Goal: Task Accomplishment & Management: Manage account settings

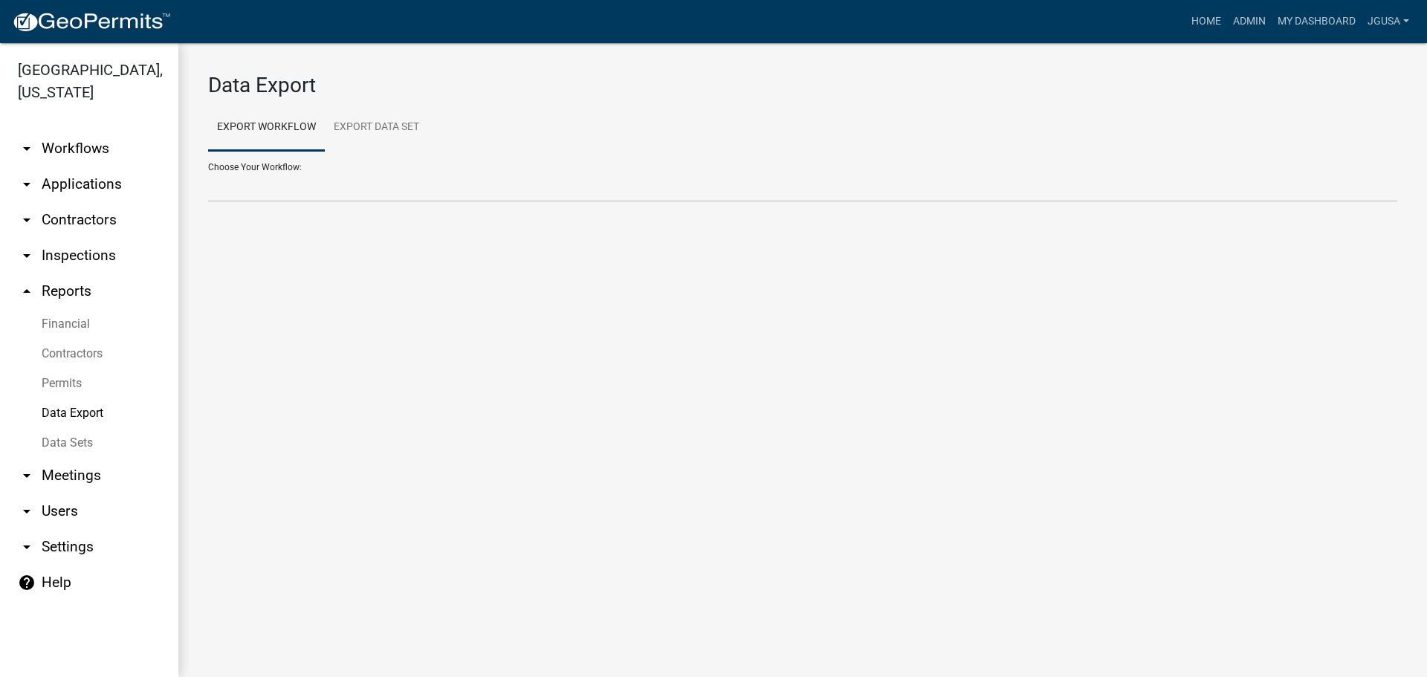
click at [69, 415] on link "Data Export" at bounding box center [89, 413] width 178 height 30
click at [76, 386] on link "Permits" at bounding box center [89, 384] width 178 height 30
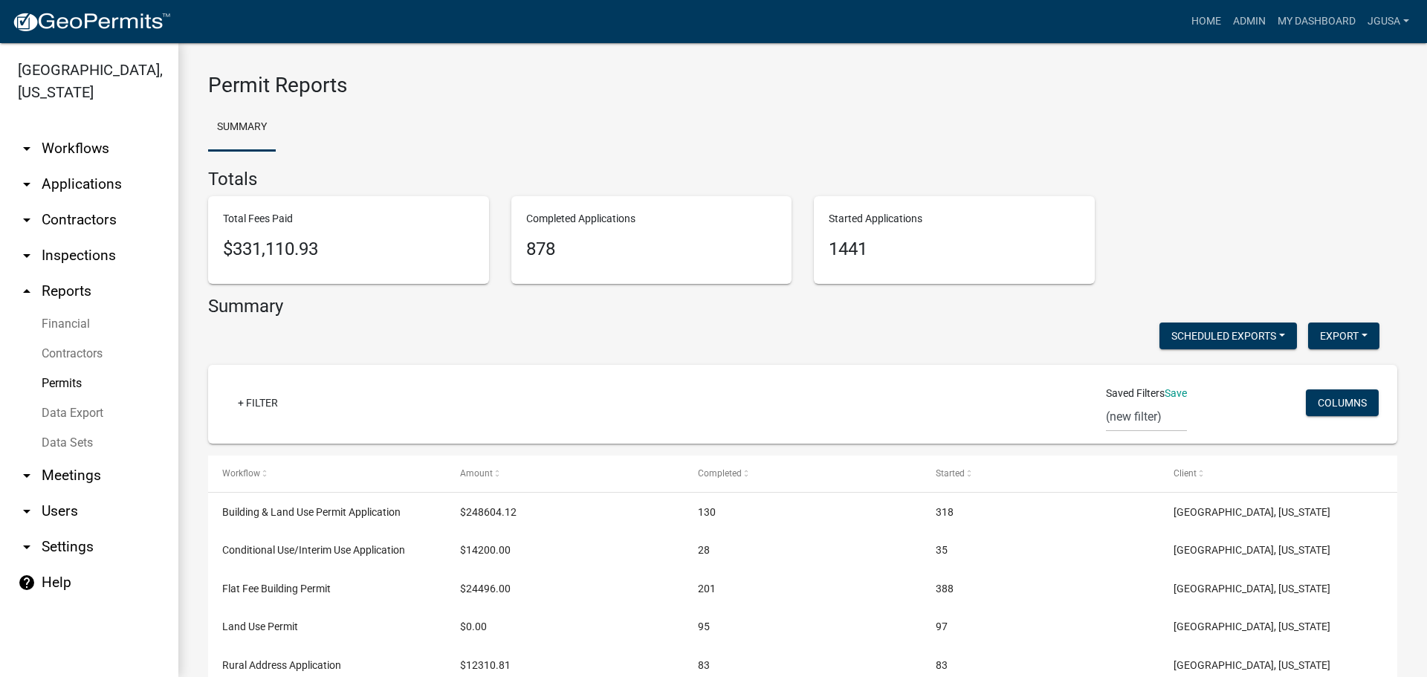
click at [71, 412] on link "Data Export" at bounding box center [89, 413] width 178 height 30
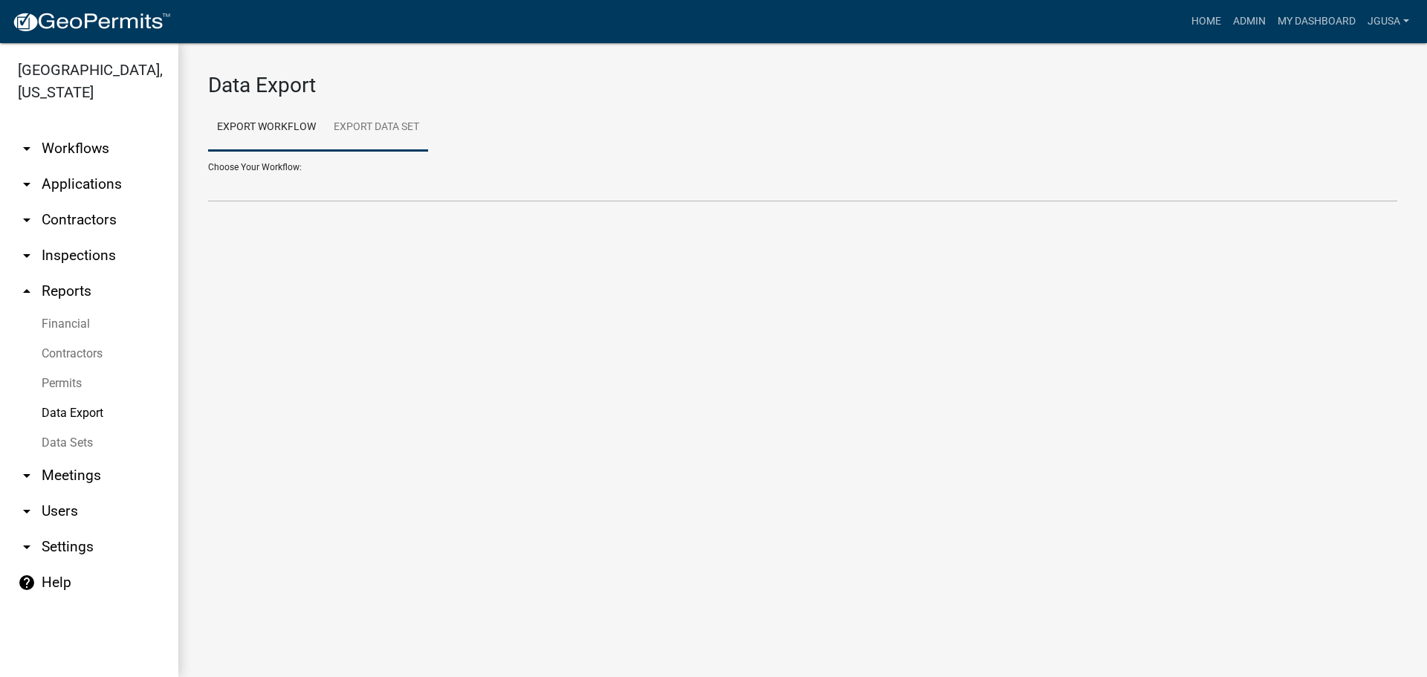
click at [387, 128] on link "Export Data Set" at bounding box center [376, 128] width 103 height 48
click at [263, 183] on select "All Building Permits All Contractors Ball in Court Building Permits - Final Ins…" at bounding box center [802, 187] width 1189 height 30
select select "23: 47c718ea-a1d5-4091-adf0-a907171b2569"
click at [208, 172] on select "All Building Permits All Contractors Ball in Court Building Permits - Final Ins…" at bounding box center [802, 187] width 1189 height 30
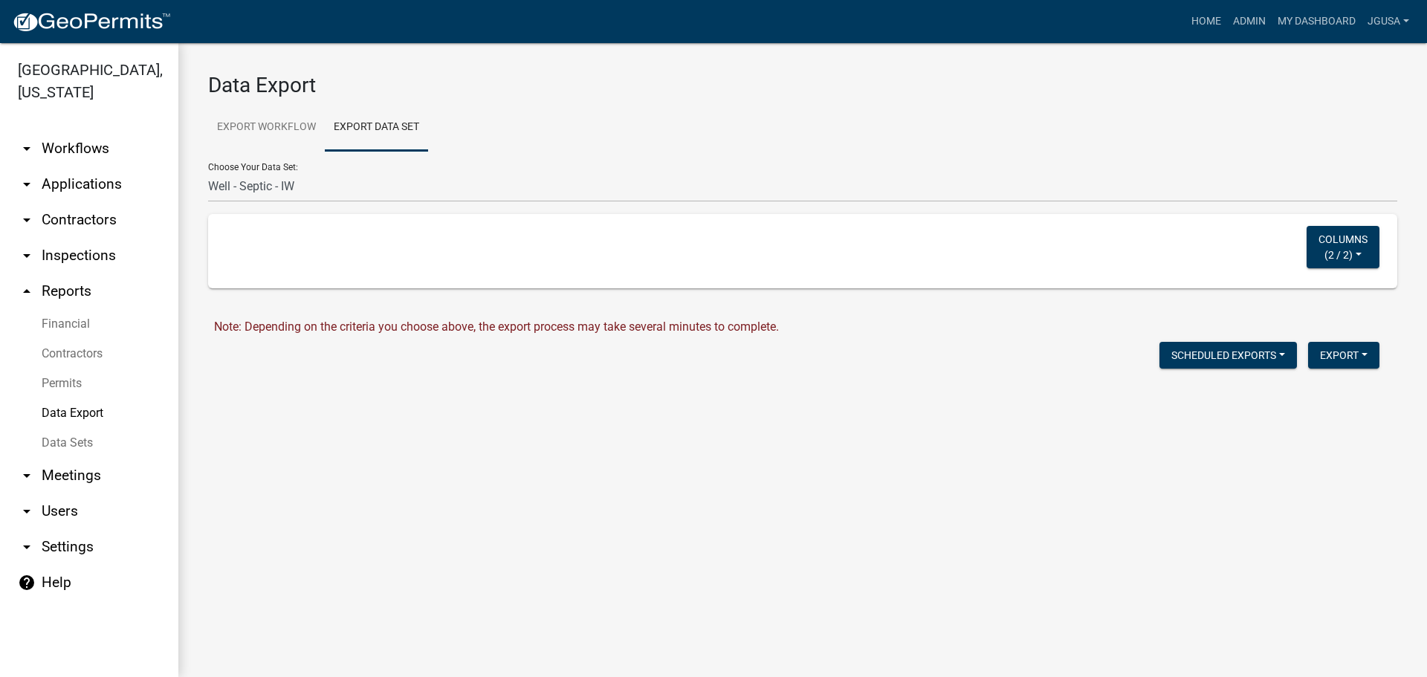
click at [1255, 251] on div "Columns ( 2 / 2 ) Select All PERMIT_NUMBER TYPE" at bounding box center [802, 251] width 1153 height 51
click at [1364, 252] on button "Columns ( 2 / 2 )" at bounding box center [1342, 247] width 73 height 42
click at [973, 467] on main "Data Export Export Workflow Export Data Set Choose Your Workflow: Add/Modify Pa…" at bounding box center [802, 360] width 1248 height 634
click at [1340, 357] on button "Export" at bounding box center [1343, 355] width 71 height 27
click at [1309, 395] on button "Excel Format (.xlsx)" at bounding box center [1309, 394] width 139 height 36
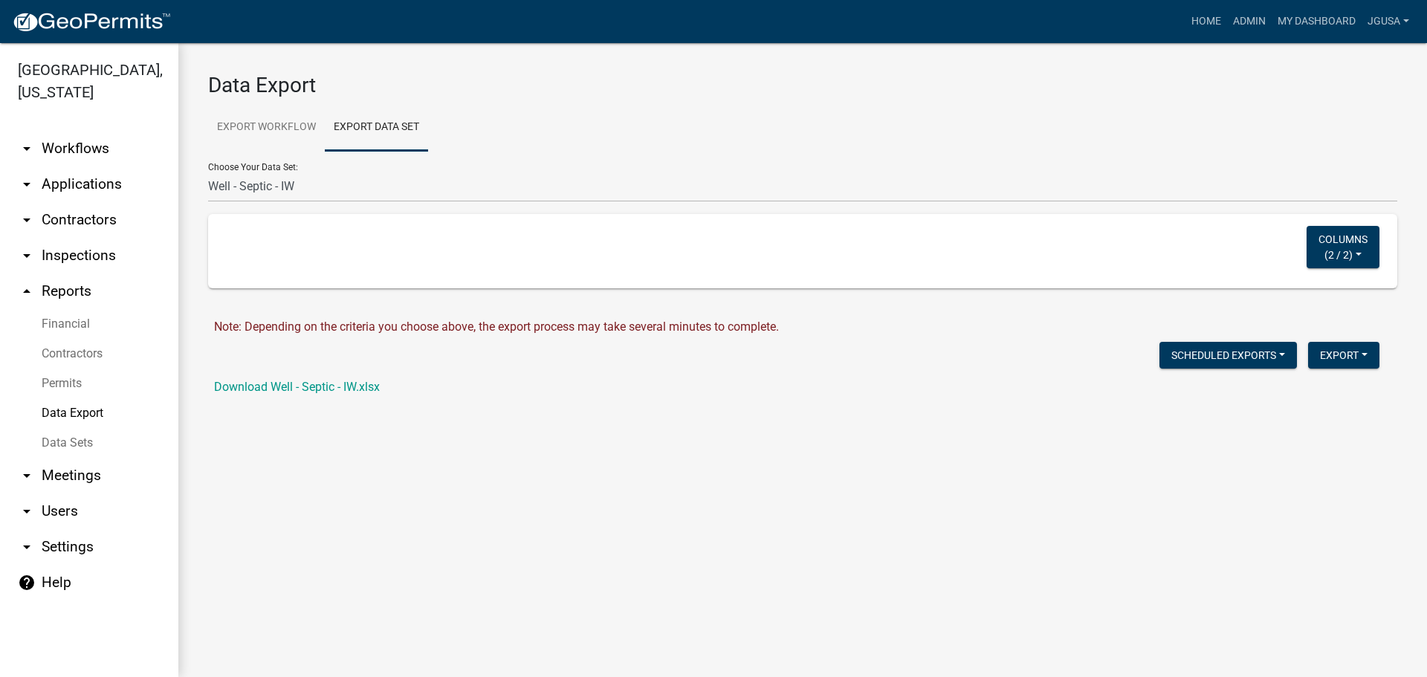
click at [933, 91] on h3 "Data Export" at bounding box center [802, 85] width 1189 height 25
click at [275, 383] on link "Download Well - Septic - IW.xlsx" at bounding box center [297, 387] width 166 height 14
click at [69, 442] on link "Data Sets" at bounding box center [89, 443] width 178 height 30
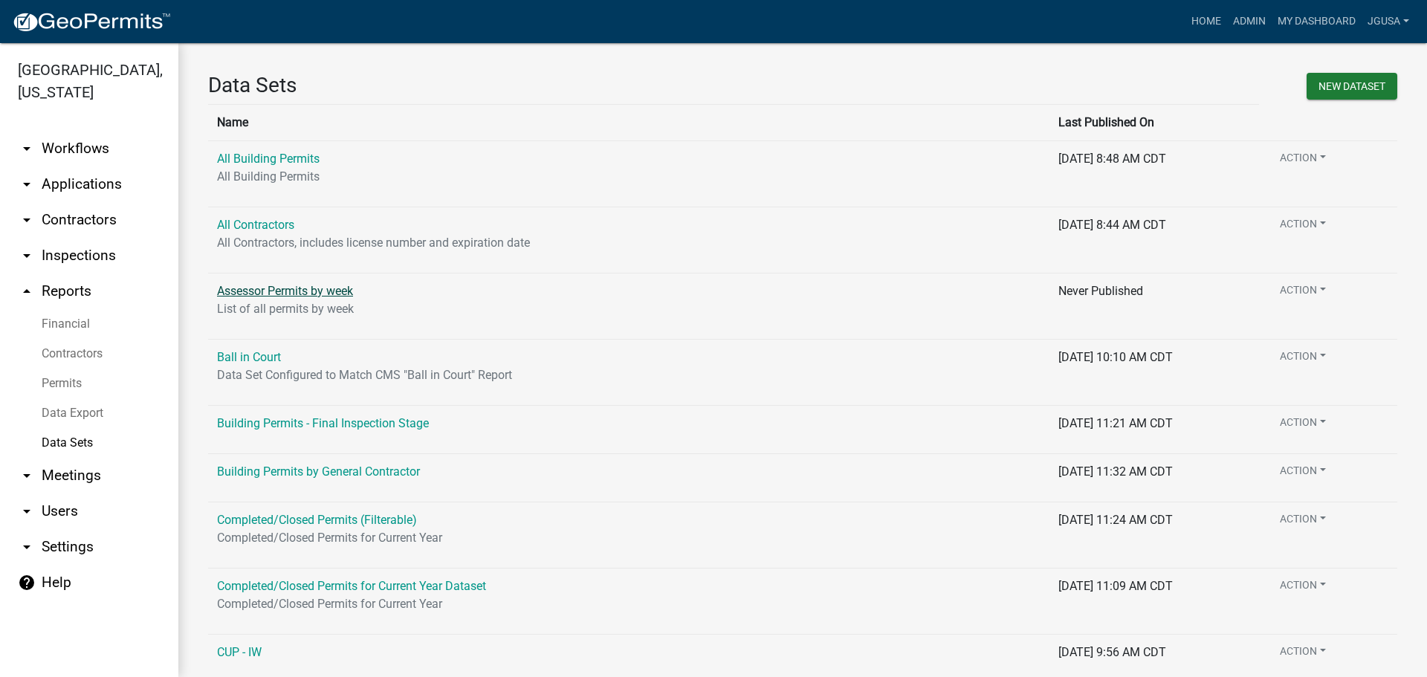
click at [283, 291] on link "Assessor Permits by week" at bounding box center [285, 291] width 136 height 14
select select "Application Date"
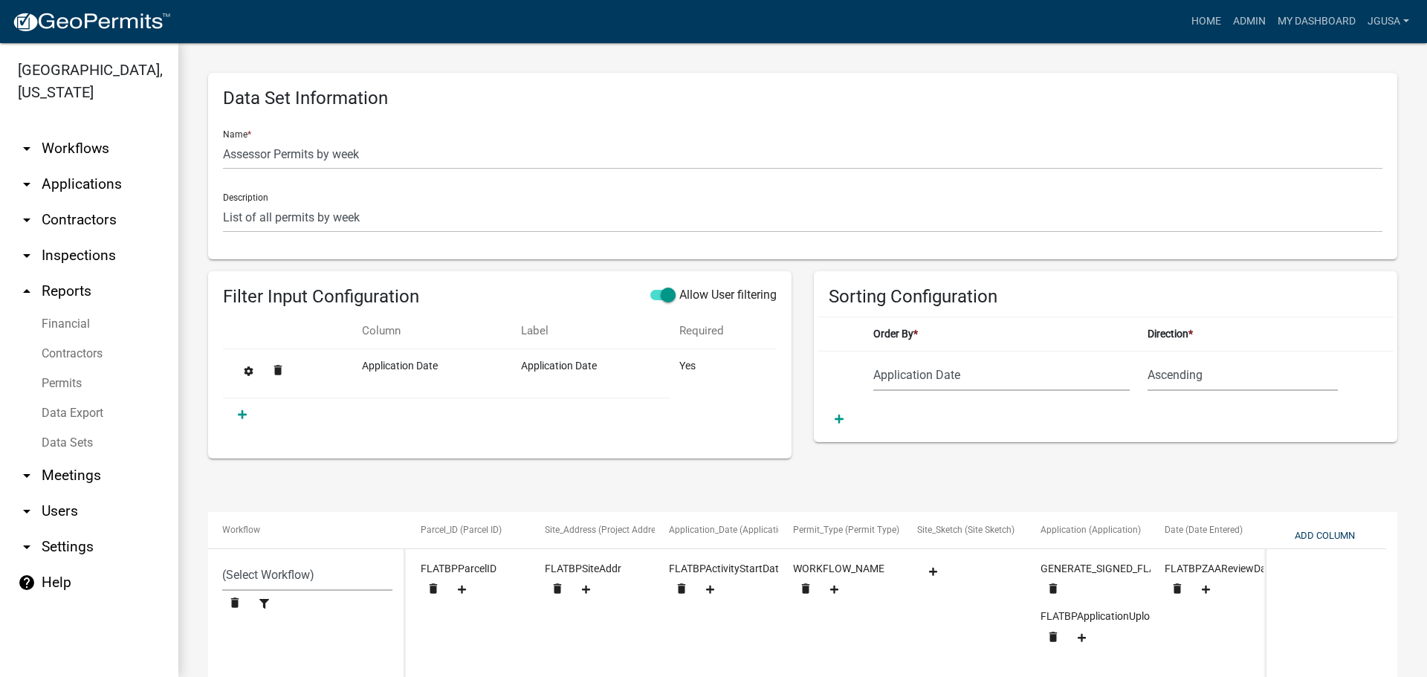
select select "6634e171-1a0b-4075-8de2-71c78ea846bf"
select select "c06d57f8-206d-40d2-a233-7346f3d33a81"
select select "159ae783-d570-4e54-bbd3-48143ef63351"
select select "35e8e773-5aa0-401b-a657-2b9670ab6cd7"
select select "e0e2ad87-2b85-4e07-a817-d8a9ddfe680c"
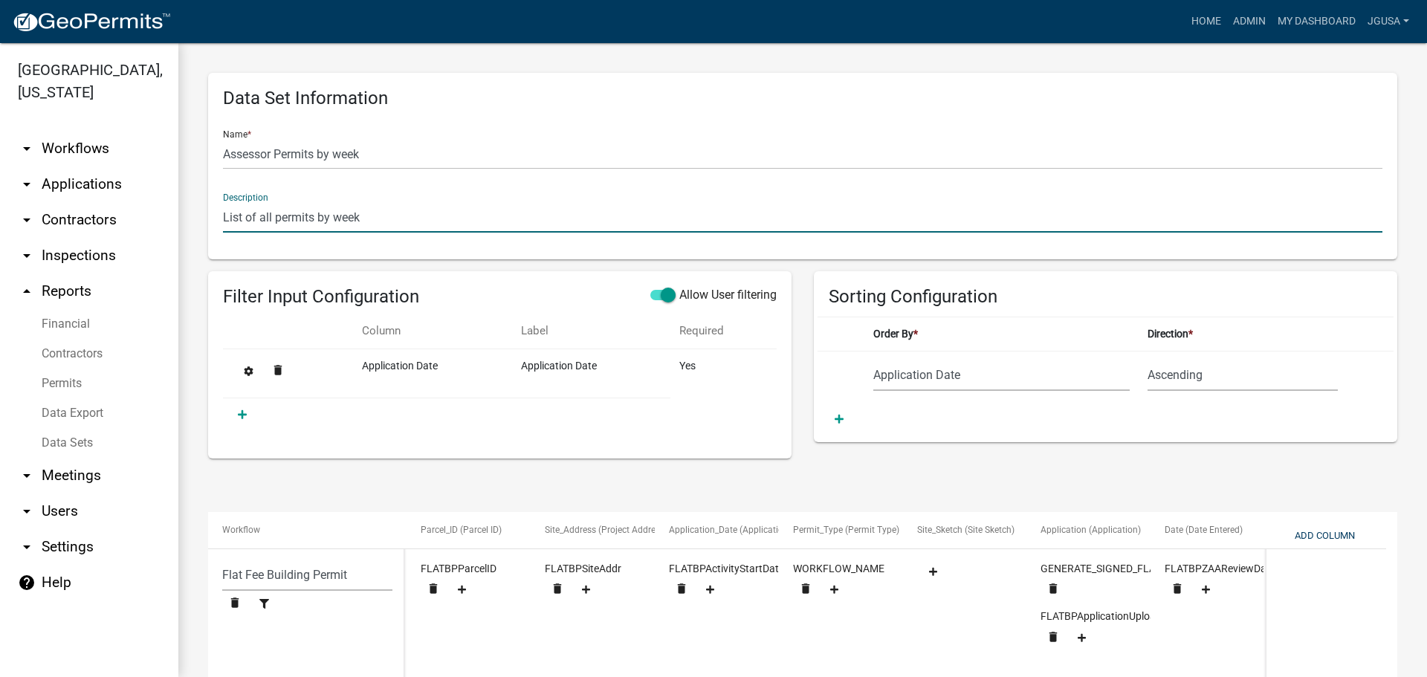
click at [360, 225] on input "List of all permits by week" at bounding box center [802, 217] width 1159 height 30
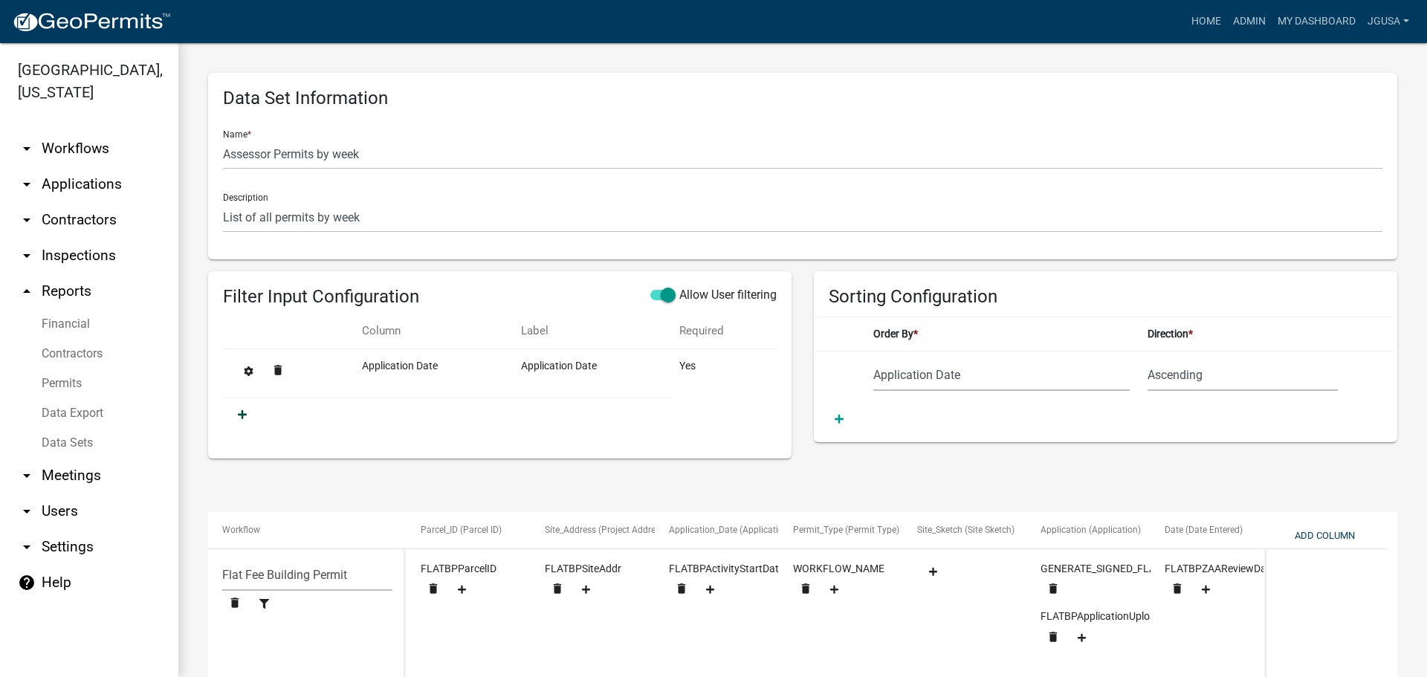
click at [241, 418] on icon at bounding box center [242, 414] width 9 height 10
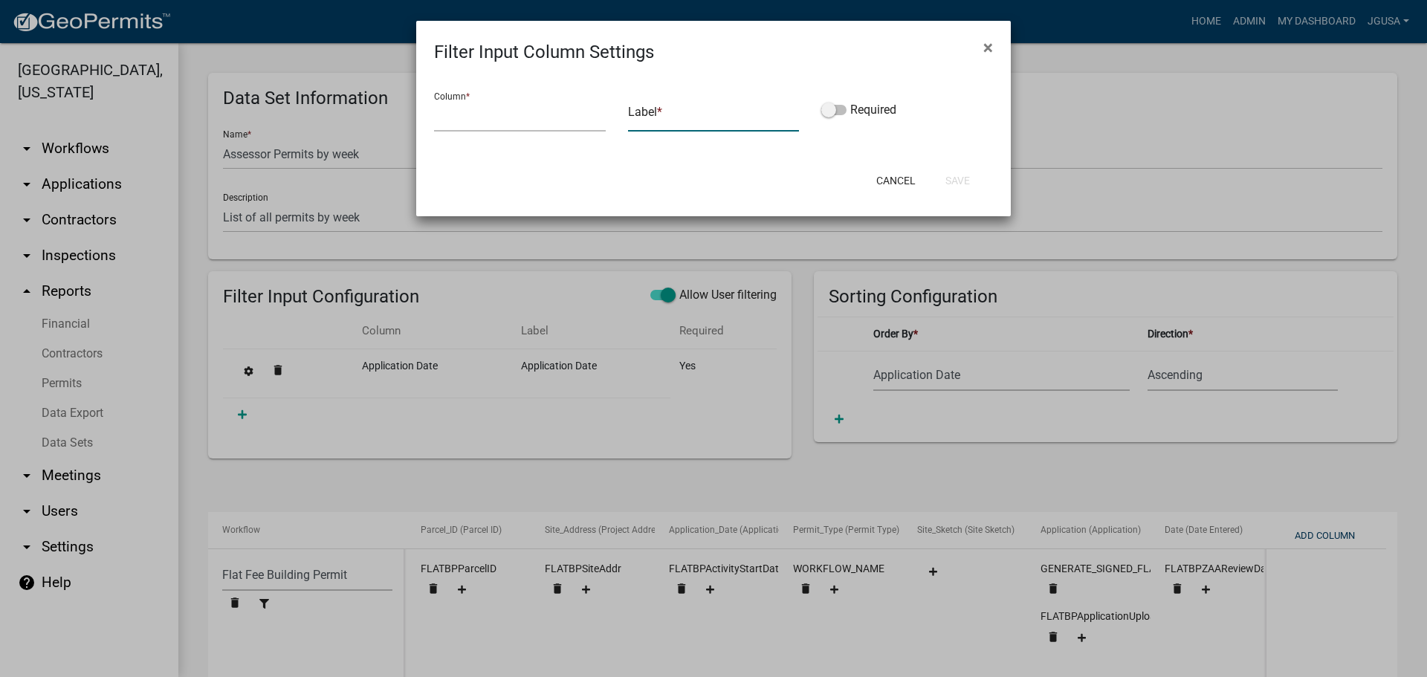
click at [659, 123] on input "text" at bounding box center [714, 116] width 172 height 30
click at [537, 114] on select "Parcel ID Project Address Application Date Permit Type Site Sketch Application …" at bounding box center [520, 116] width 172 height 30
select select "Date Entered"
click at [434, 101] on select "Parcel ID Project Address Application Date Permit Type Site Sketch Application …" at bounding box center [520, 116] width 172 height 30
click at [954, 187] on button "Save" at bounding box center [957, 180] width 48 height 27
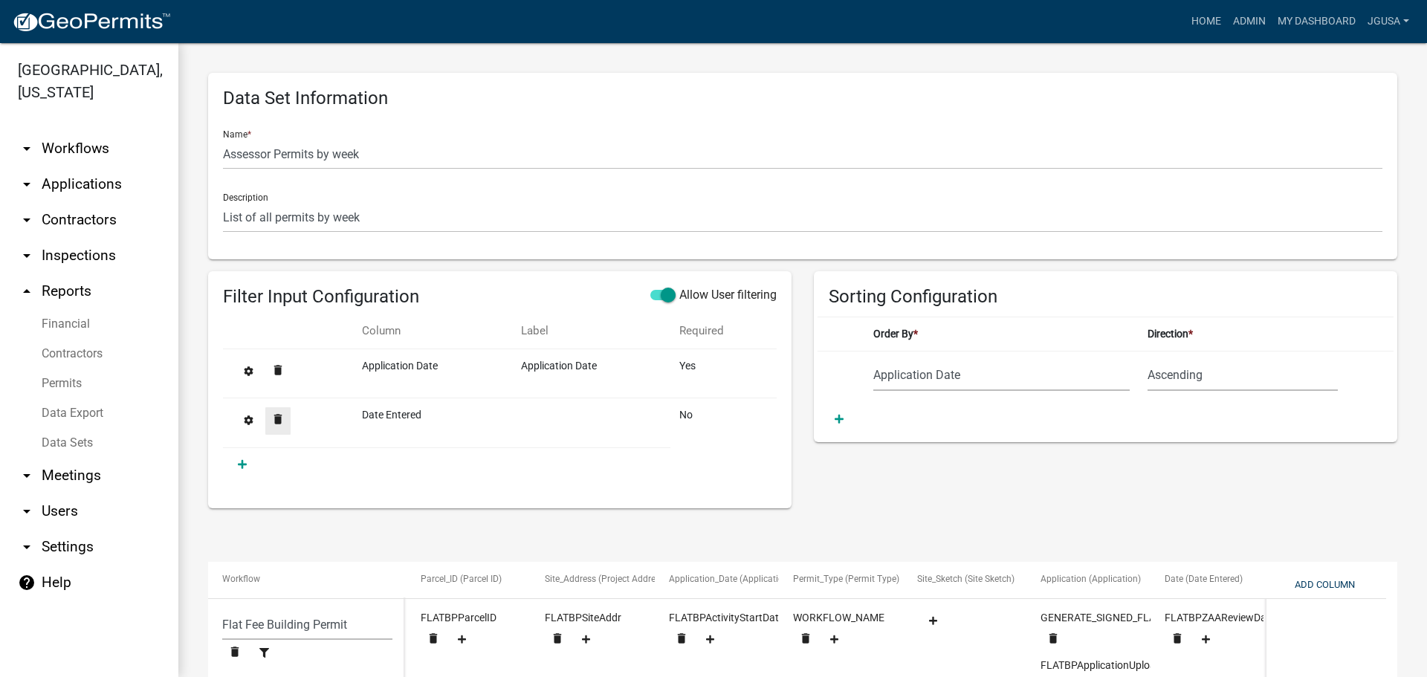
click at [276, 420] on icon "delete" at bounding box center [277, 418] width 13 height 13
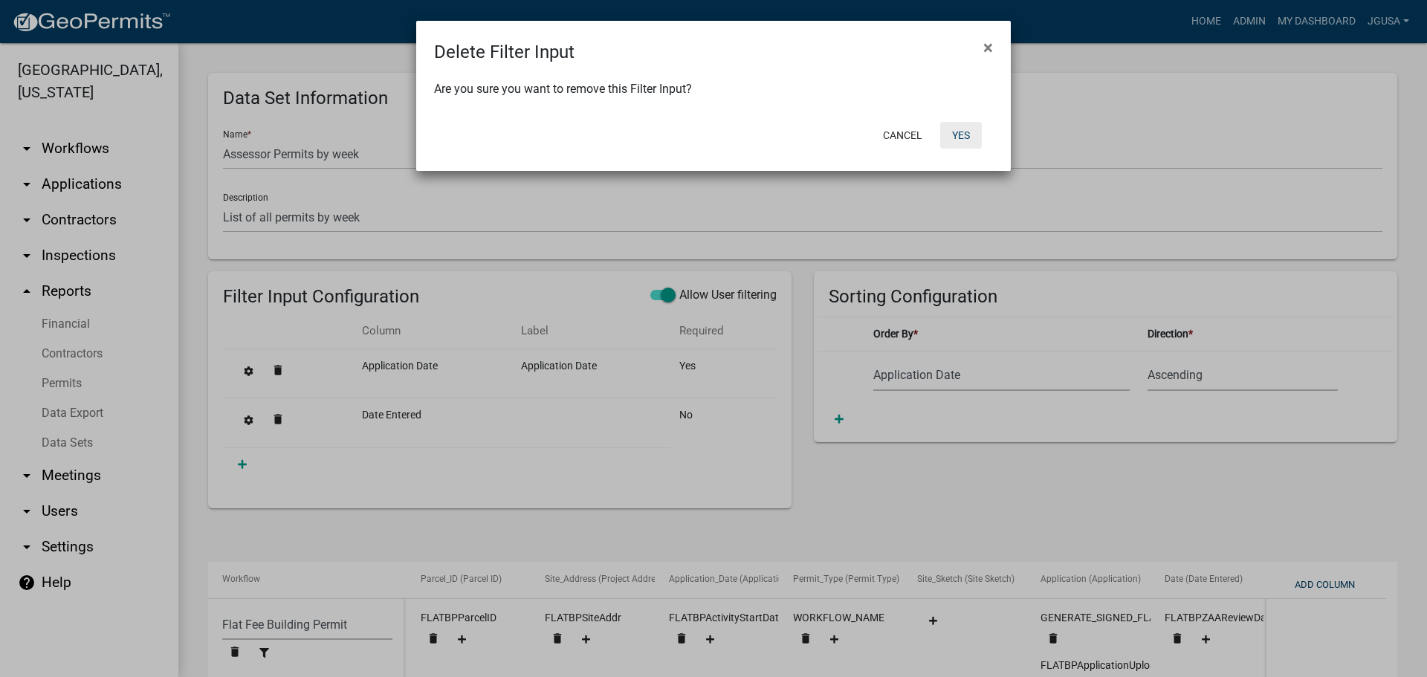
click at [960, 134] on button "Yes" at bounding box center [961, 135] width 42 height 27
